Goal: Transaction & Acquisition: Purchase product/service

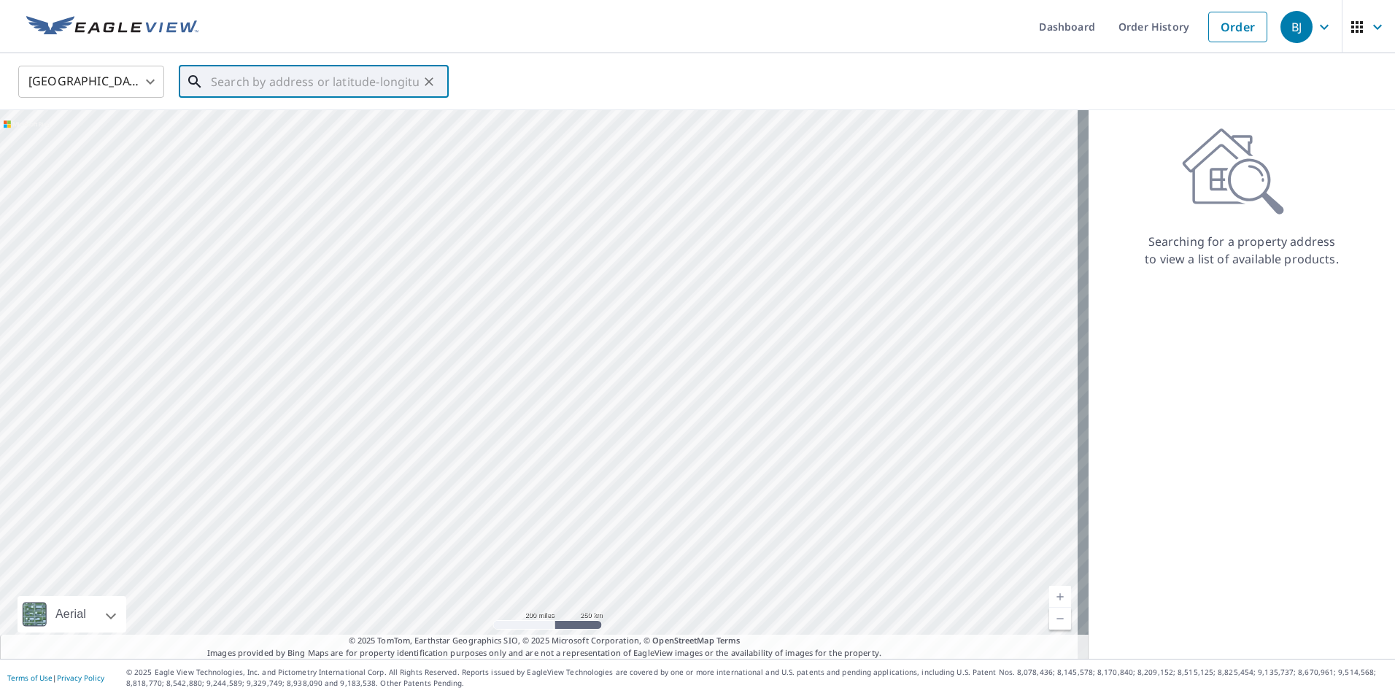
click at [244, 88] on input "text" at bounding box center [315, 81] width 208 height 41
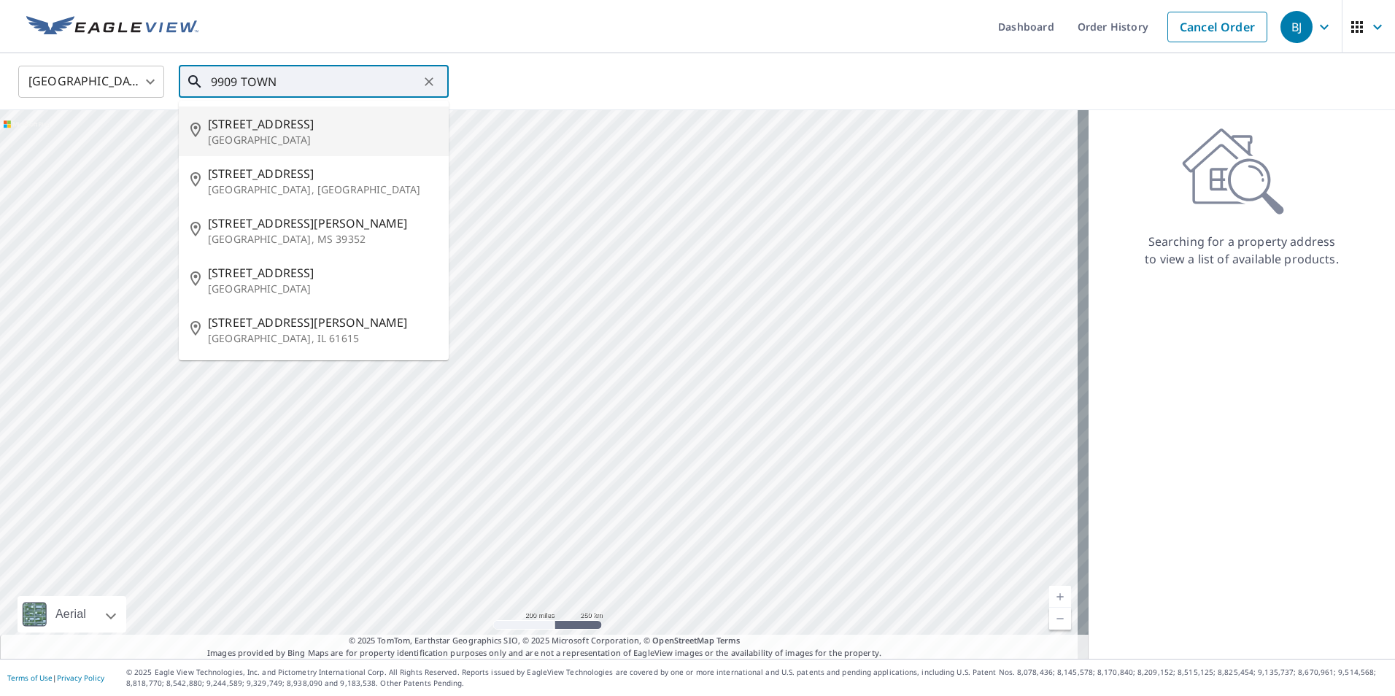
click at [252, 129] on span "[STREET_ADDRESS]" at bounding box center [322, 124] width 229 height 18
type input "[STREET_ADDRESS][PERSON_NAME]"
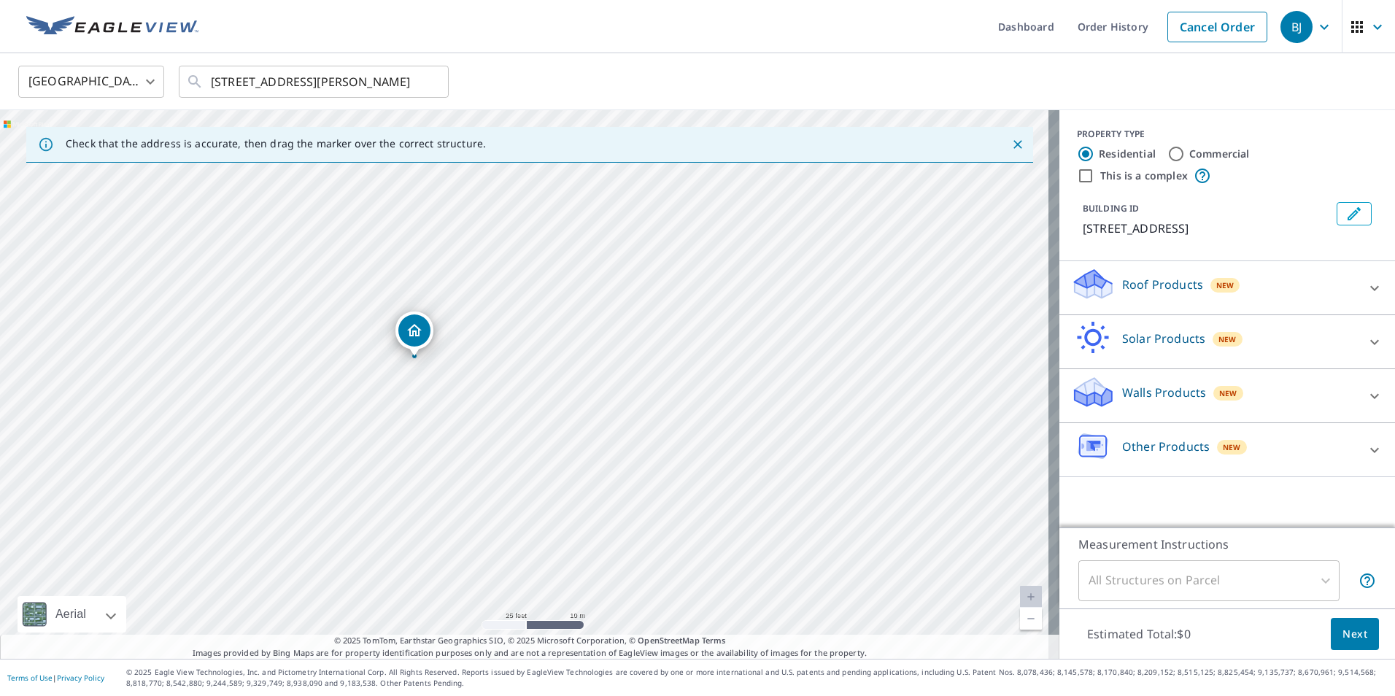
click at [1366, 292] on icon at bounding box center [1375, 288] width 18 height 18
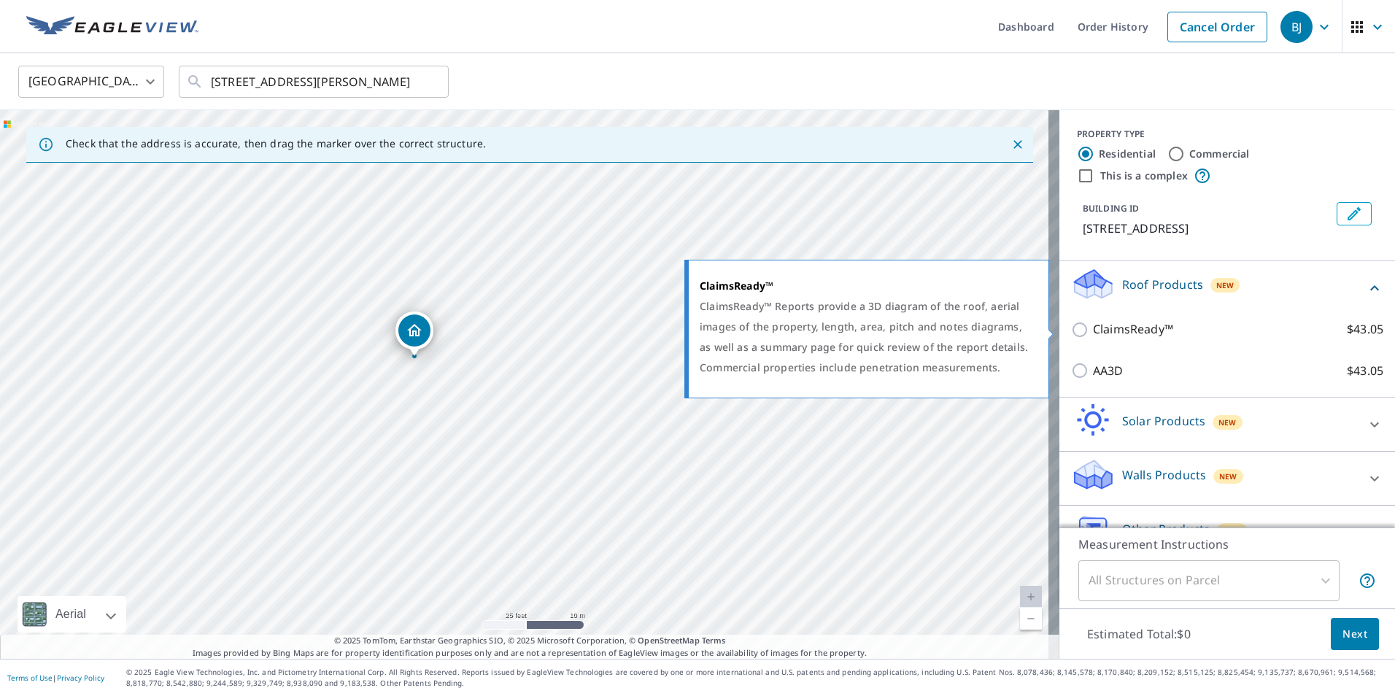
click at [1071, 331] on input "ClaimsReady™ $43.05" at bounding box center [1082, 330] width 22 height 18
checkbox input "true"
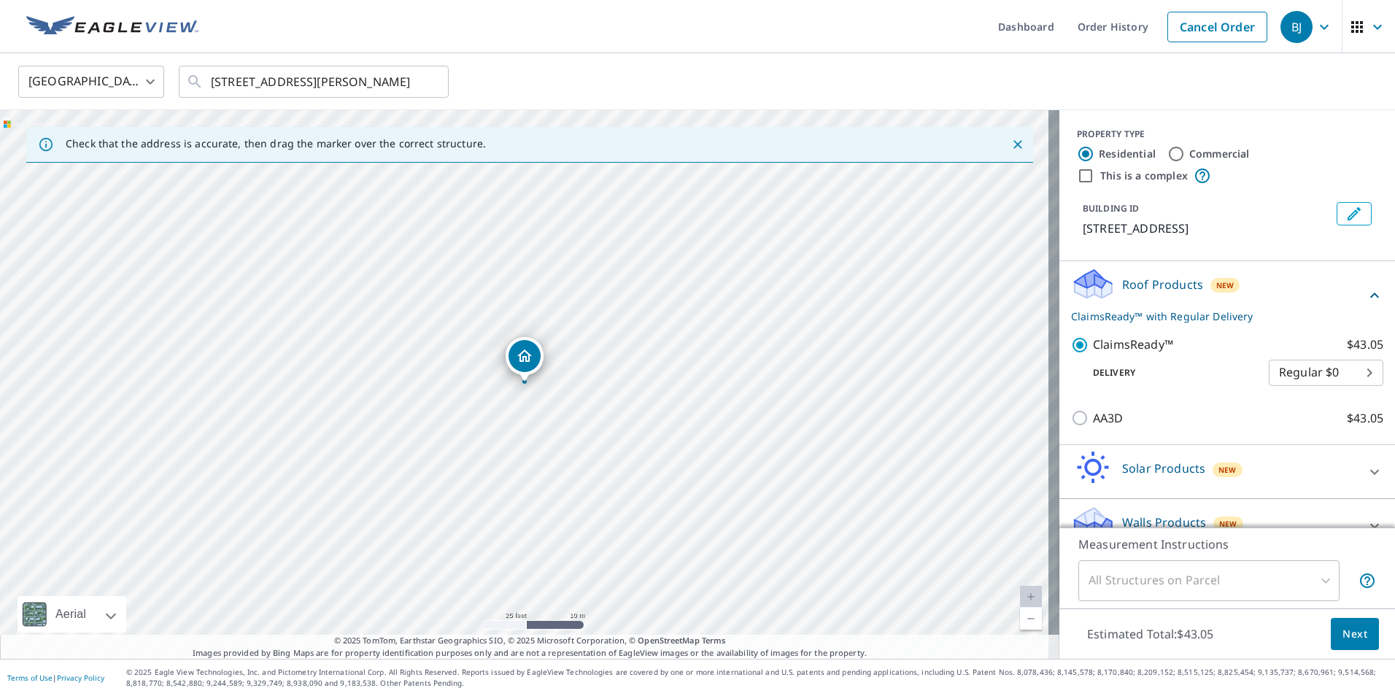
scroll to position [80, 0]
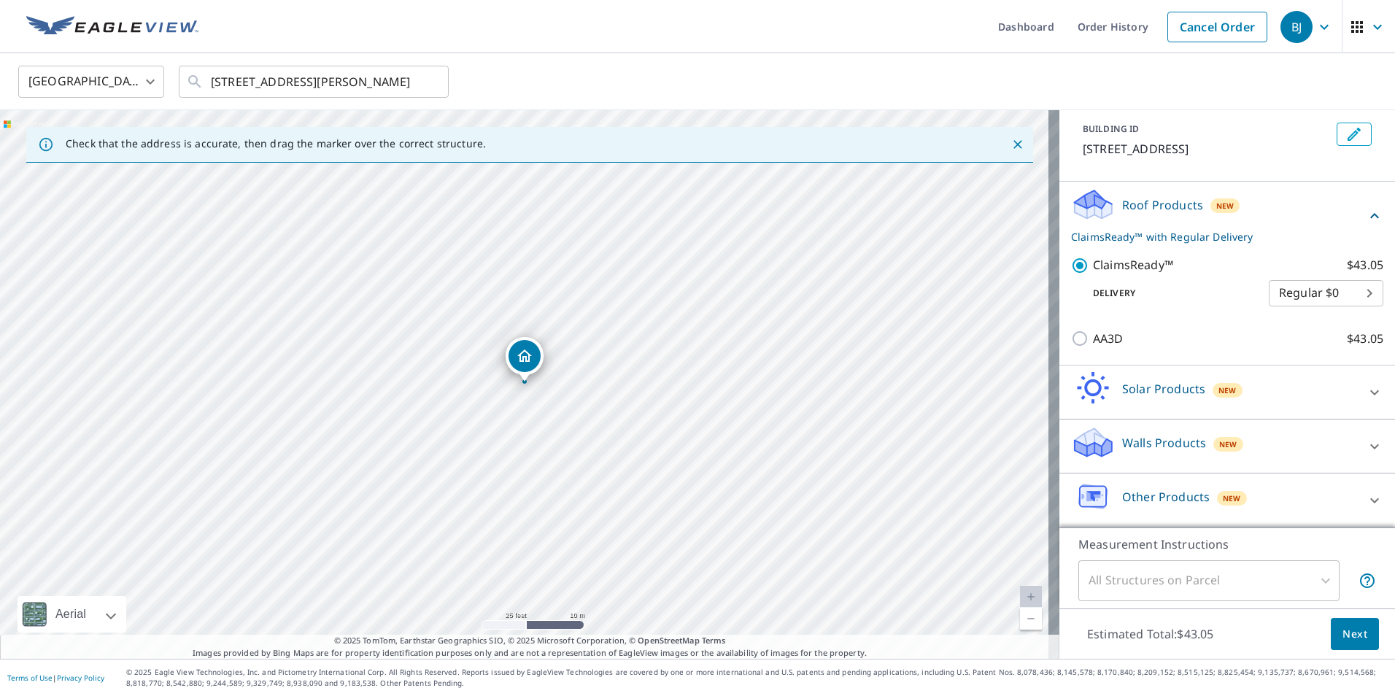
click at [1362, 636] on button "Next" at bounding box center [1355, 634] width 48 height 33
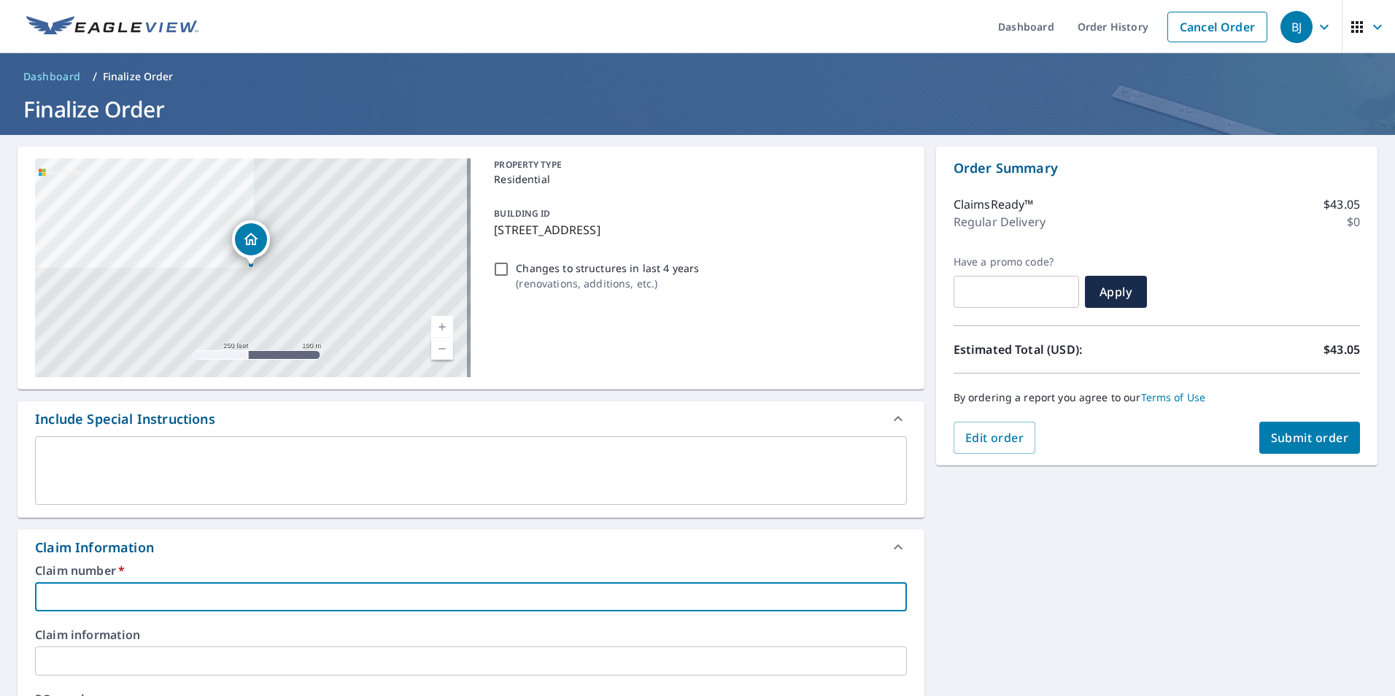
click at [125, 599] on input "text" at bounding box center [471, 596] width 872 height 29
type input "20131070"
click at [1316, 441] on span "Submit order" at bounding box center [1310, 438] width 78 height 16
